Goal: Use online tool/utility: Utilize a website feature to perform a specific function

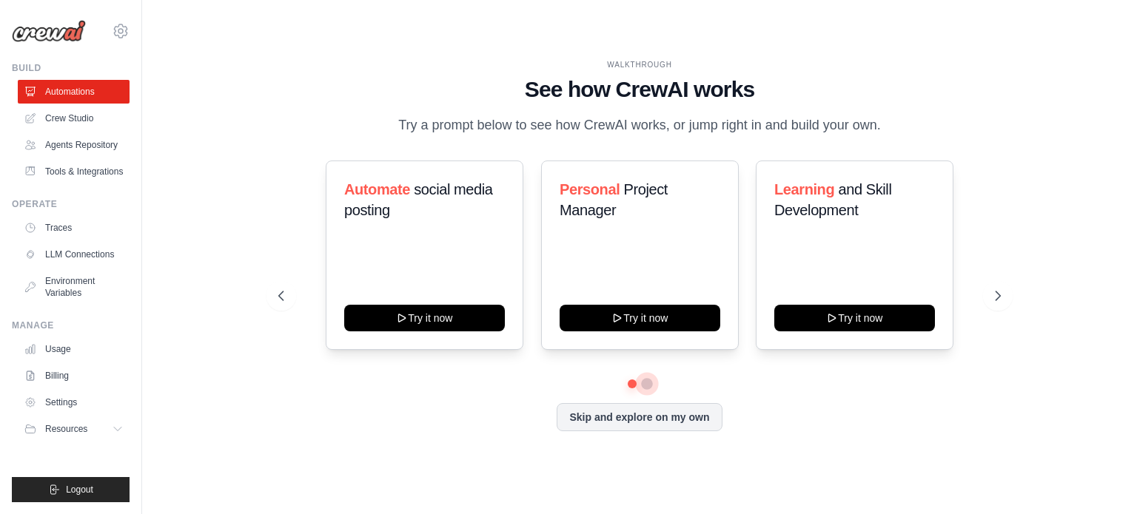
click at [643, 387] on button at bounding box center [647, 384] width 12 height 12
click at [1003, 298] on icon at bounding box center [999, 296] width 15 height 15
click at [650, 385] on button at bounding box center [647, 383] width 11 height 11
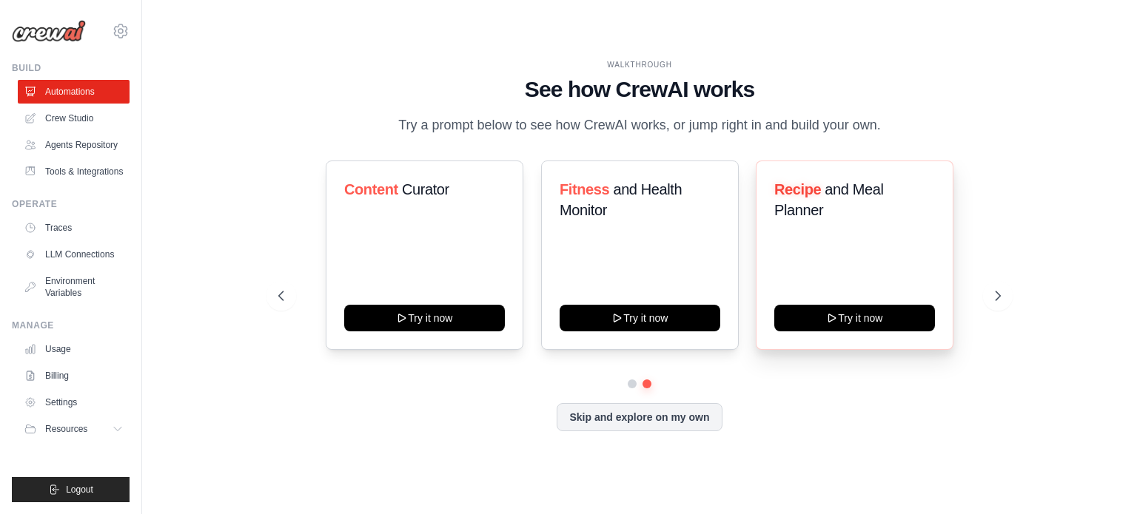
click at [845, 278] on div "Recipe and Meal Planner Try it now" at bounding box center [855, 256] width 198 height 190
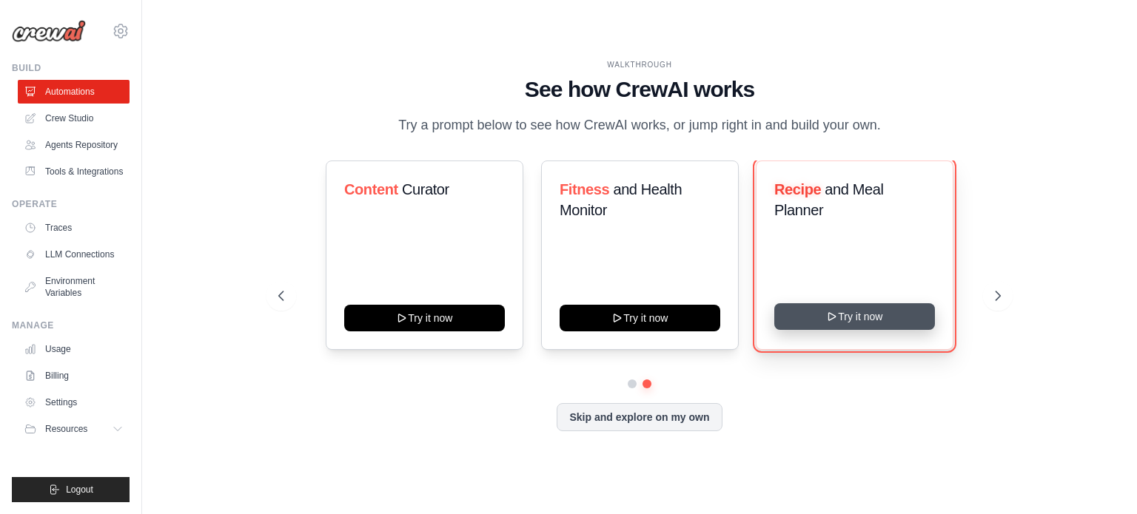
click at [851, 316] on button "Try it now" at bounding box center [854, 317] width 161 height 27
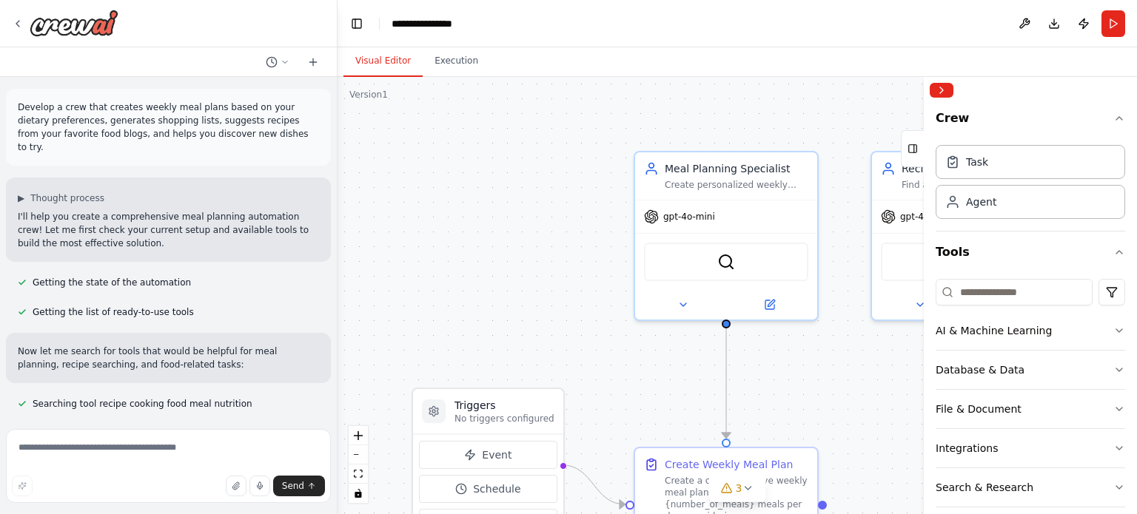
drag, startPoint x: 328, startPoint y: 224, endPoint x: 334, endPoint y: 243, distance: 20.1
click at [334, 243] on div "Develop a crew that creates weekly meal plans based on your dietary preferences…" at bounding box center [568, 257] width 1137 height 514
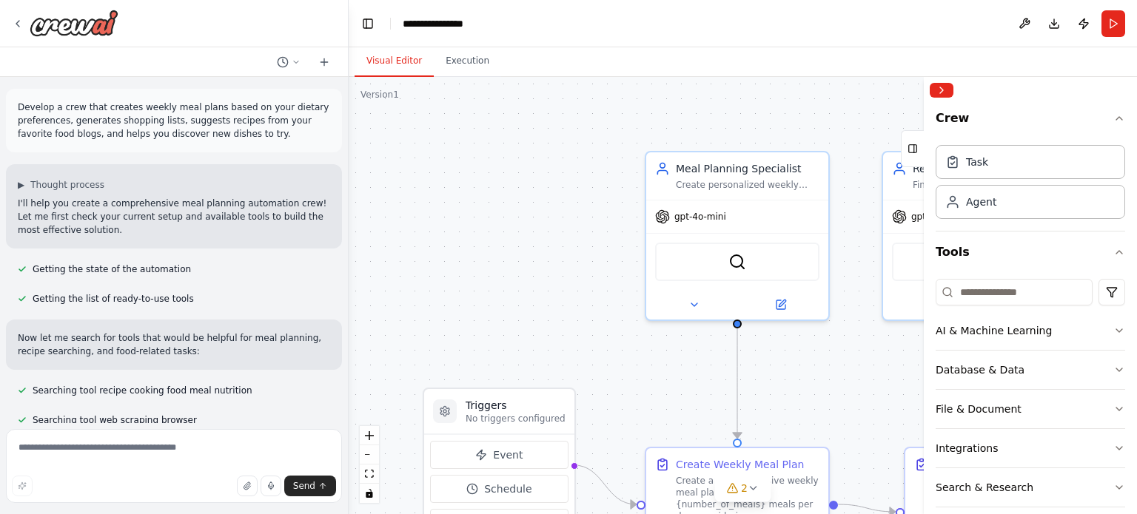
drag, startPoint x: 329, startPoint y: 241, endPoint x: 349, endPoint y: 224, distance: 26.7
click at [349, 224] on div "Develop a crew that creates weekly meal plans based on your dietary preferences…" at bounding box center [568, 257] width 1137 height 514
click at [854, 94] on div ".deletable-edge-delete-btn { width: 20px; height: 20px; border: 0px solid #ffff…" at bounding box center [743, 296] width 788 height 438
click at [948, 88] on button "Collapse right sidebar" at bounding box center [942, 90] width 24 height 15
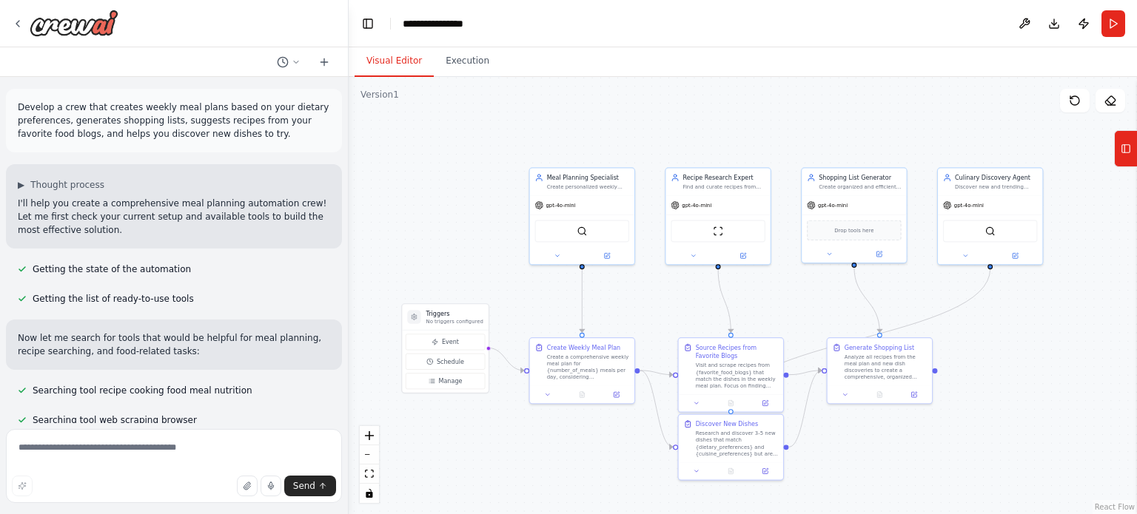
drag, startPoint x: 788, startPoint y: 104, endPoint x: 631, endPoint y: 93, distance: 157.3
click at [631, 93] on div ".deletable-edge-delete-btn { width: 20px; height: 20px; border: 0px solid #ffff…" at bounding box center [743, 296] width 788 height 438
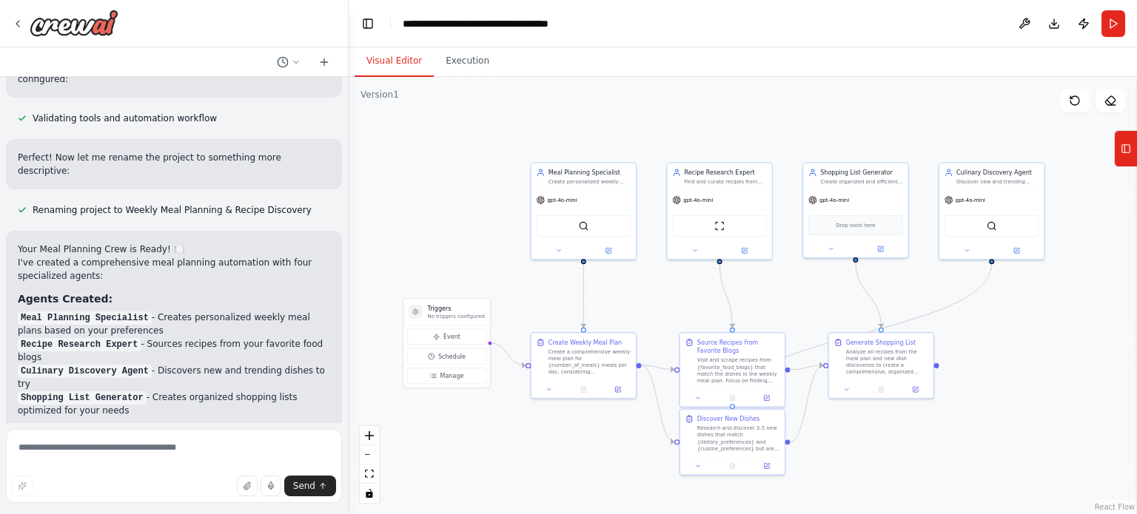
scroll to position [888, 0]
